Goal: Find contact information: Find contact information

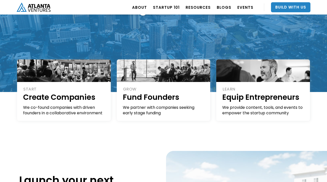
scroll to position [85, 0]
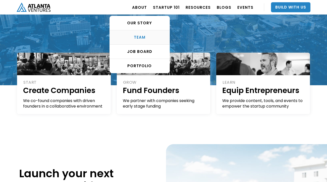
click at [146, 38] on div "TEAM" at bounding box center [140, 37] width 60 height 5
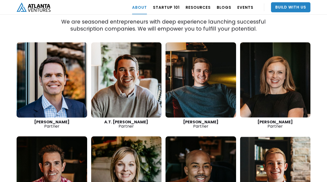
scroll to position [708, 0]
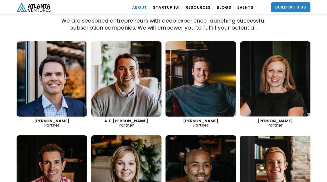
click at [198, 118] on strong "Jon Birdsong" at bounding box center [200, 121] width 35 height 6
click at [202, 70] on link at bounding box center [200, 78] width 70 height 75
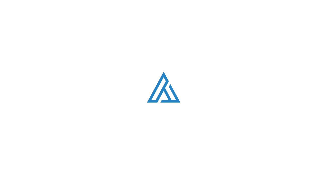
scroll to position [708, 0]
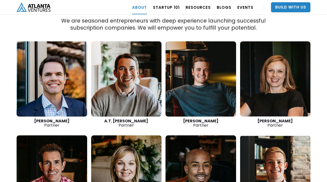
click at [50, 64] on link at bounding box center [52, 78] width 70 height 75
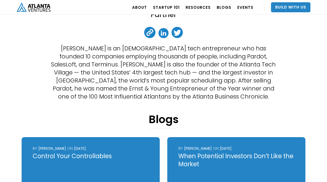
scroll to position [89, 0]
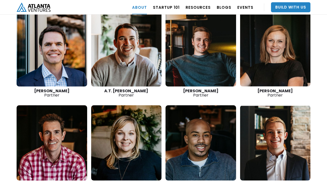
scroll to position [739, 0]
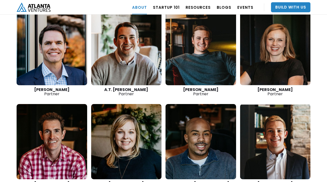
click at [136, 52] on link at bounding box center [126, 47] width 70 height 75
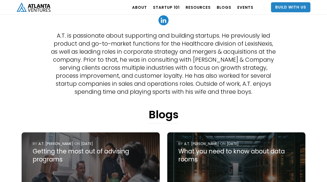
scroll to position [130, 0]
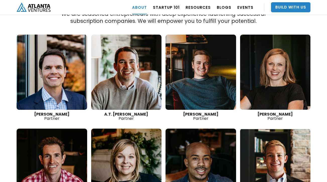
scroll to position [706, 0]
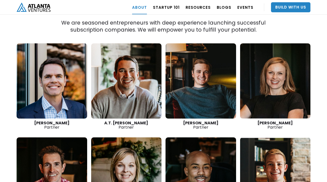
click at [278, 87] on link at bounding box center [275, 80] width 70 height 75
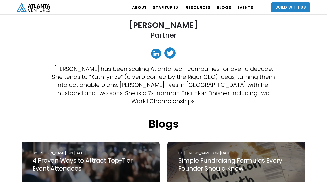
scroll to position [99, 0]
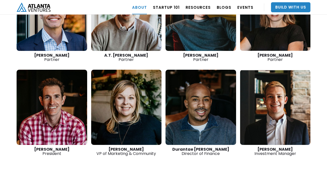
scroll to position [778, 0]
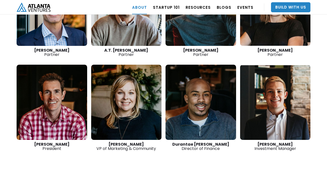
click at [58, 83] on link at bounding box center [52, 102] width 70 height 75
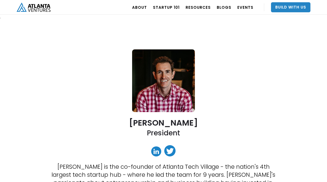
click at [155, 152] on link at bounding box center [156, 151] width 10 height 10
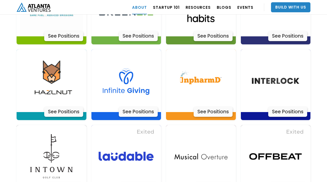
scroll to position [1330, 0]
